Goal: Find specific page/section: Find specific page/section

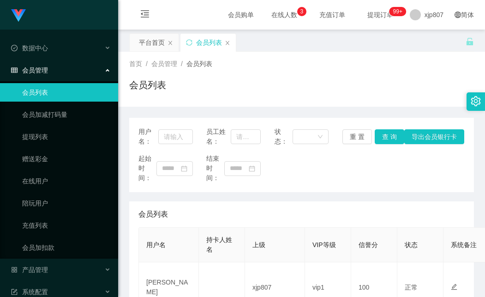
scroll to position [92, 0]
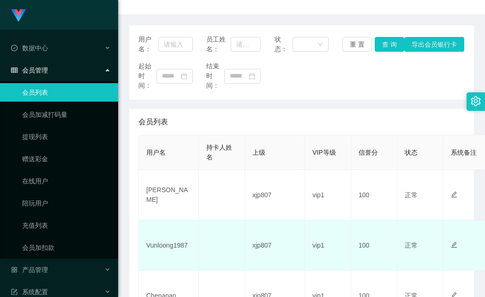
click at [472, 266] on td at bounding box center [475, 245] width 65 height 50
